Goal: Task Accomplishment & Management: Manage account settings

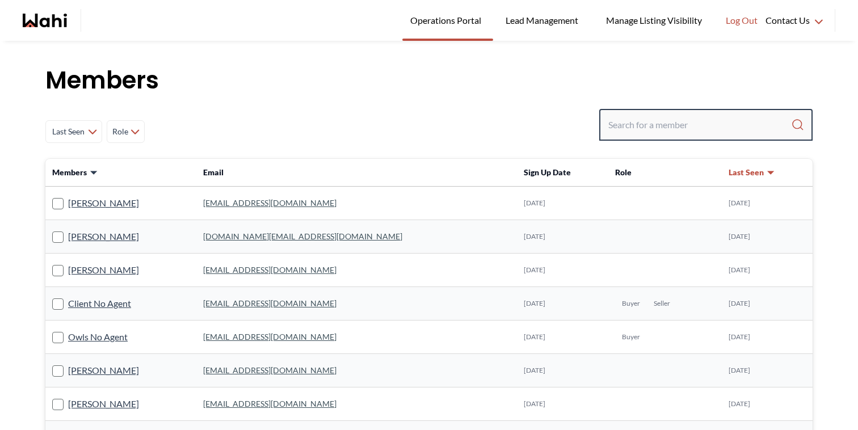
click at [645, 127] on input "Search input" at bounding box center [699, 125] width 183 height 20
paste input "[EMAIL_ADDRESS][DOMAIN_NAME]"
click at [645, 127] on input "[EMAIL_ADDRESS]@[DOMAIN_NAME]" at bounding box center [699, 125] width 182 height 20
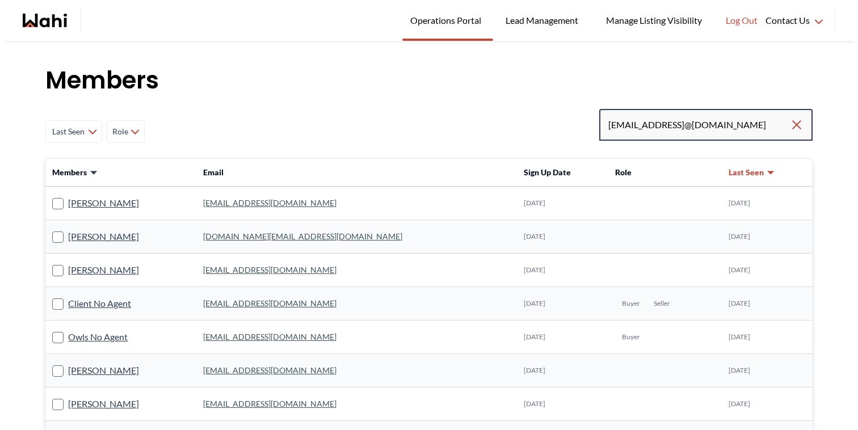
click at [645, 127] on input "[EMAIL_ADDRESS]@[DOMAIN_NAME]" at bounding box center [699, 125] width 182 height 20
paste input "Search input"
type input "[EMAIL_ADDRESS][DOMAIN_NAME]"
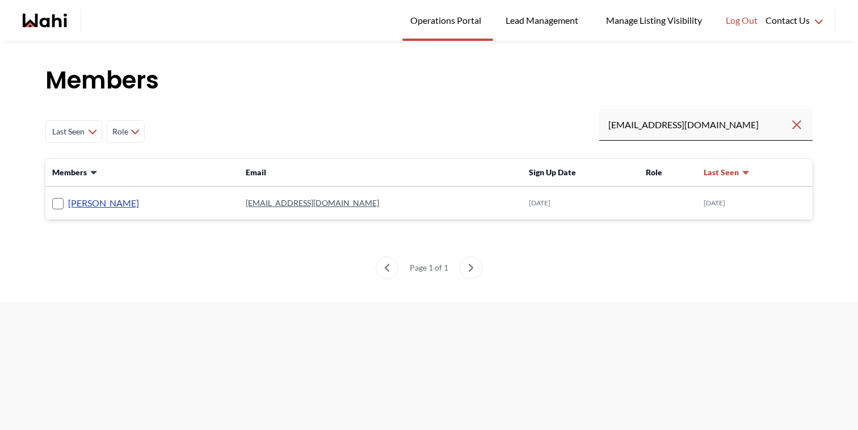
click at [118, 201] on link "[PERSON_NAME]" at bounding box center [103, 203] width 71 height 15
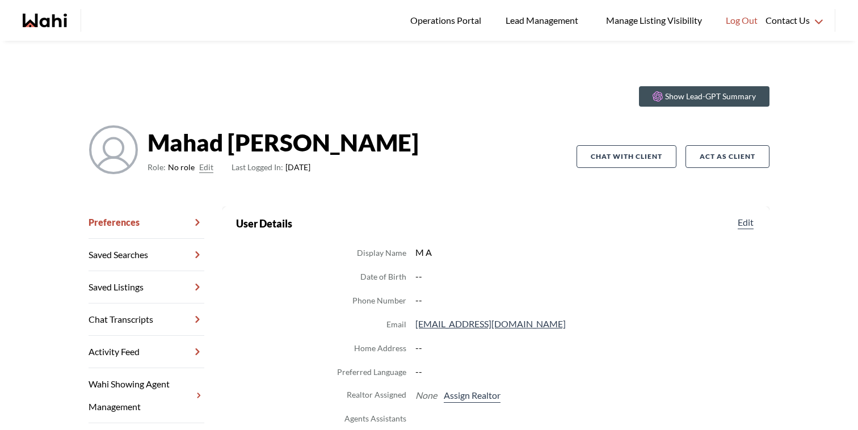
click at [196, 167] on span "Role: No role Edit" at bounding box center [181, 168] width 66 height 14
click at [202, 167] on button "Edit" at bounding box center [206, 168] width 14 height 14
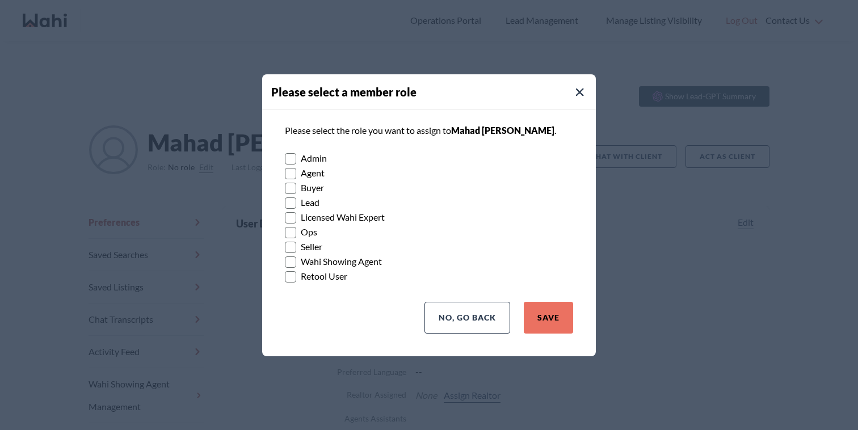
click at [315, 192] on label "Buyer" at bounding box center [429, 187] width 288 height 15
click at [285, 188] on input "Buyer" at bounding box center [285, 183] width 0 height 7
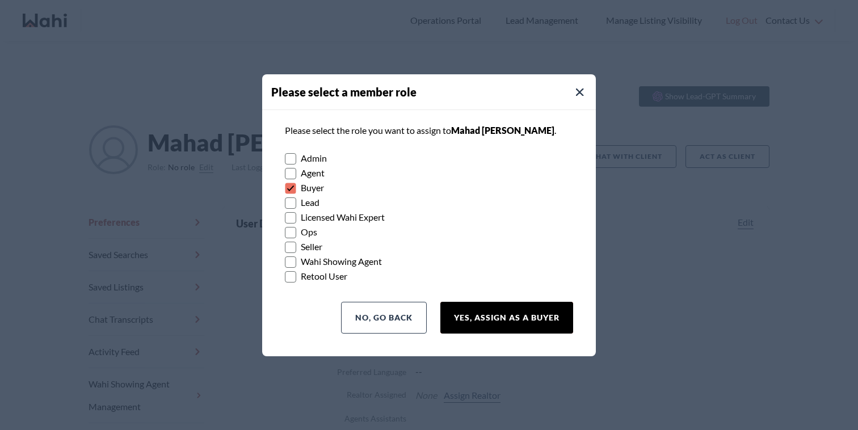
click at [506, 315] on button "Yes, Assign as a Buyer" at bounding box center [506, 318] width 133 height 32
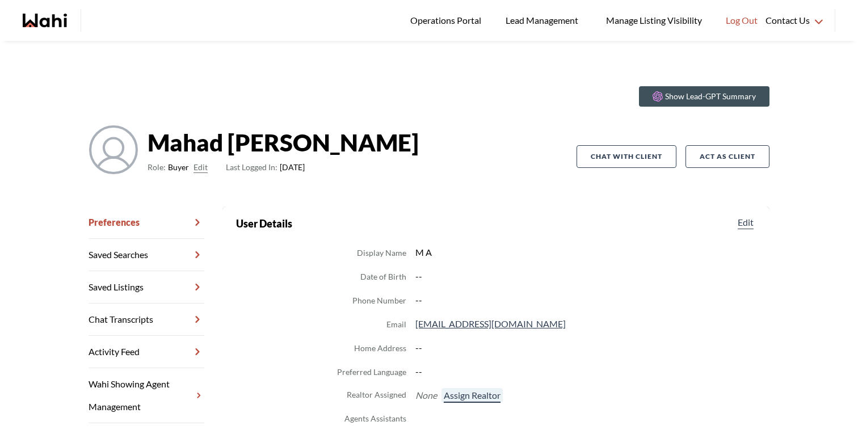
click at [474, 396] on button "Assign Realtor" at bounding box center [471, 395] width 61 height 15
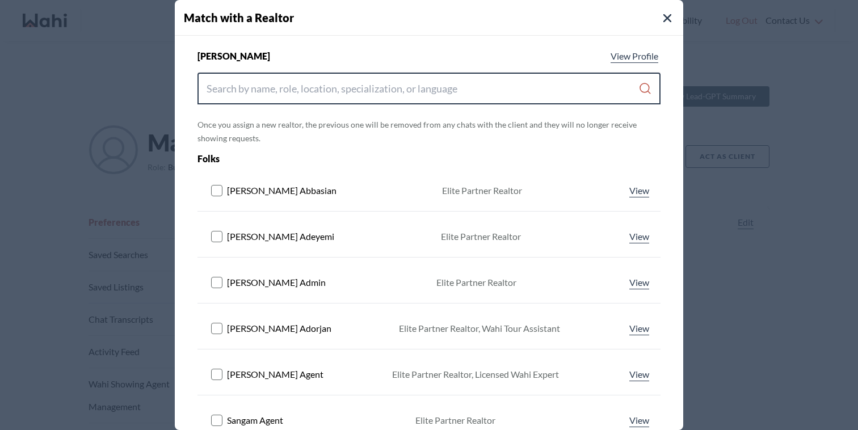
click at [423, 91] on input "Search input" at bounding box center [423, 88] width 432 height 20
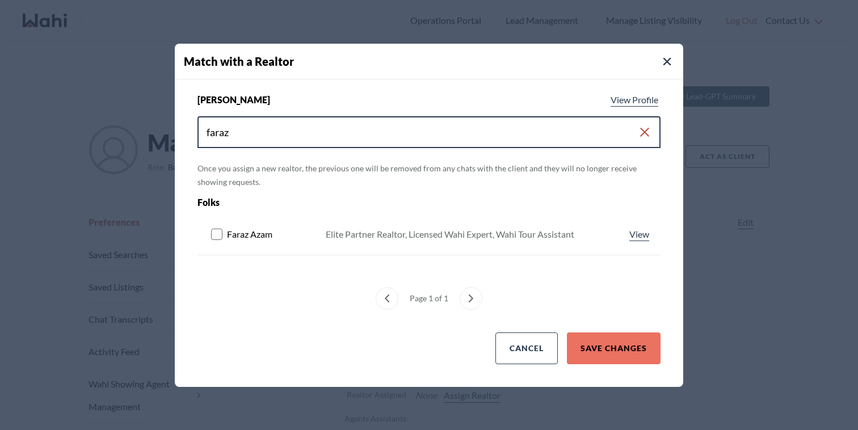
type input "faraz"
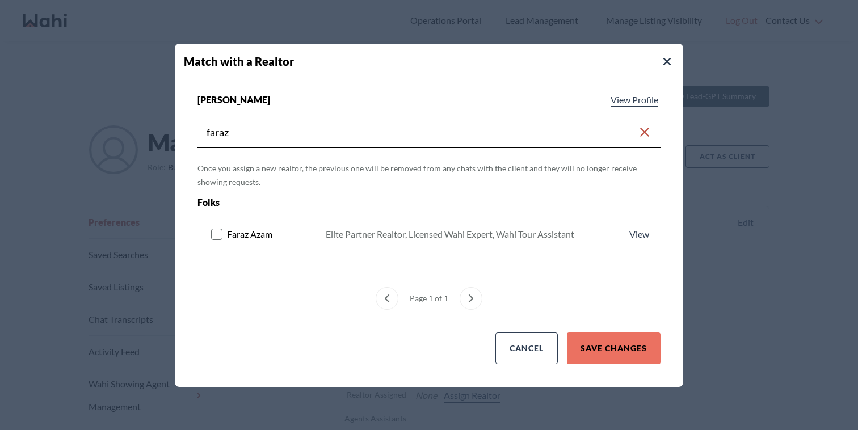
click at [223, 232] on icon at bounding box center [218, 234] width 14 height 11
click at [596, 344] on button "Save Changes" at bounding box center [614, 349] width 94 height 32
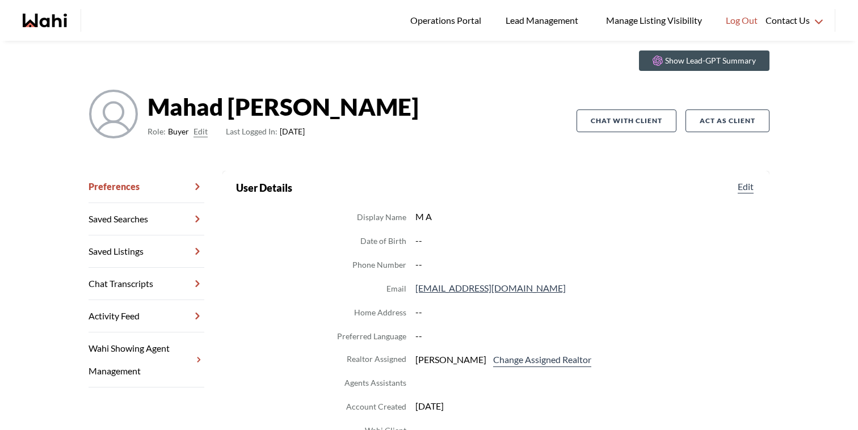
scroll to position [52, 0]
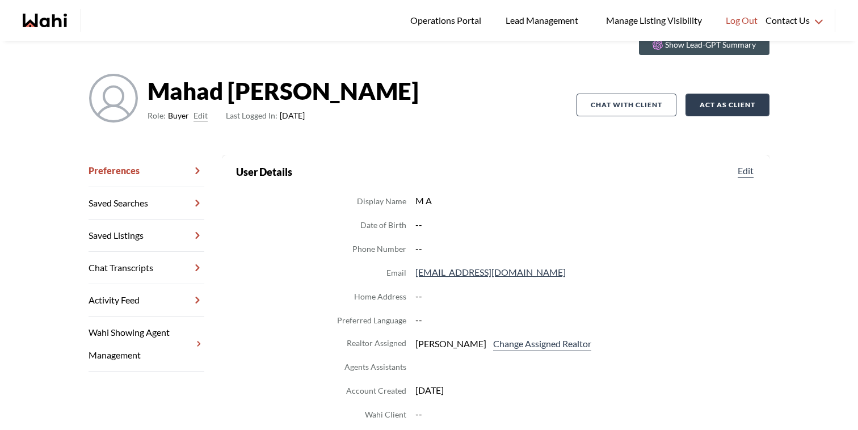
click at [718, 112] on button "Act as Client" at bounding box center [727, 105] width 84 height 23
